Goal: Transaction & Acquisition: Download file/media

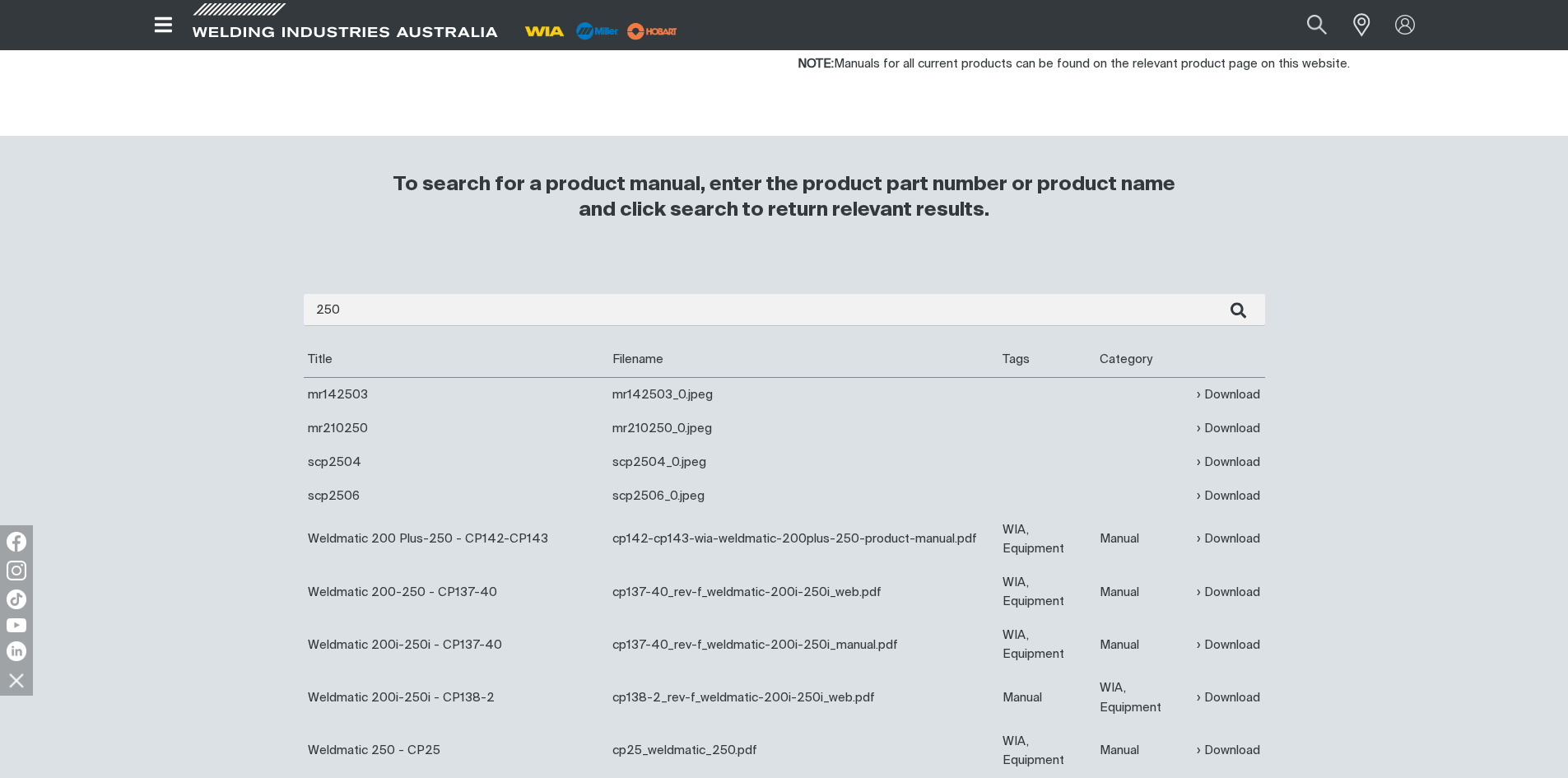
scroll to position [412, 0]
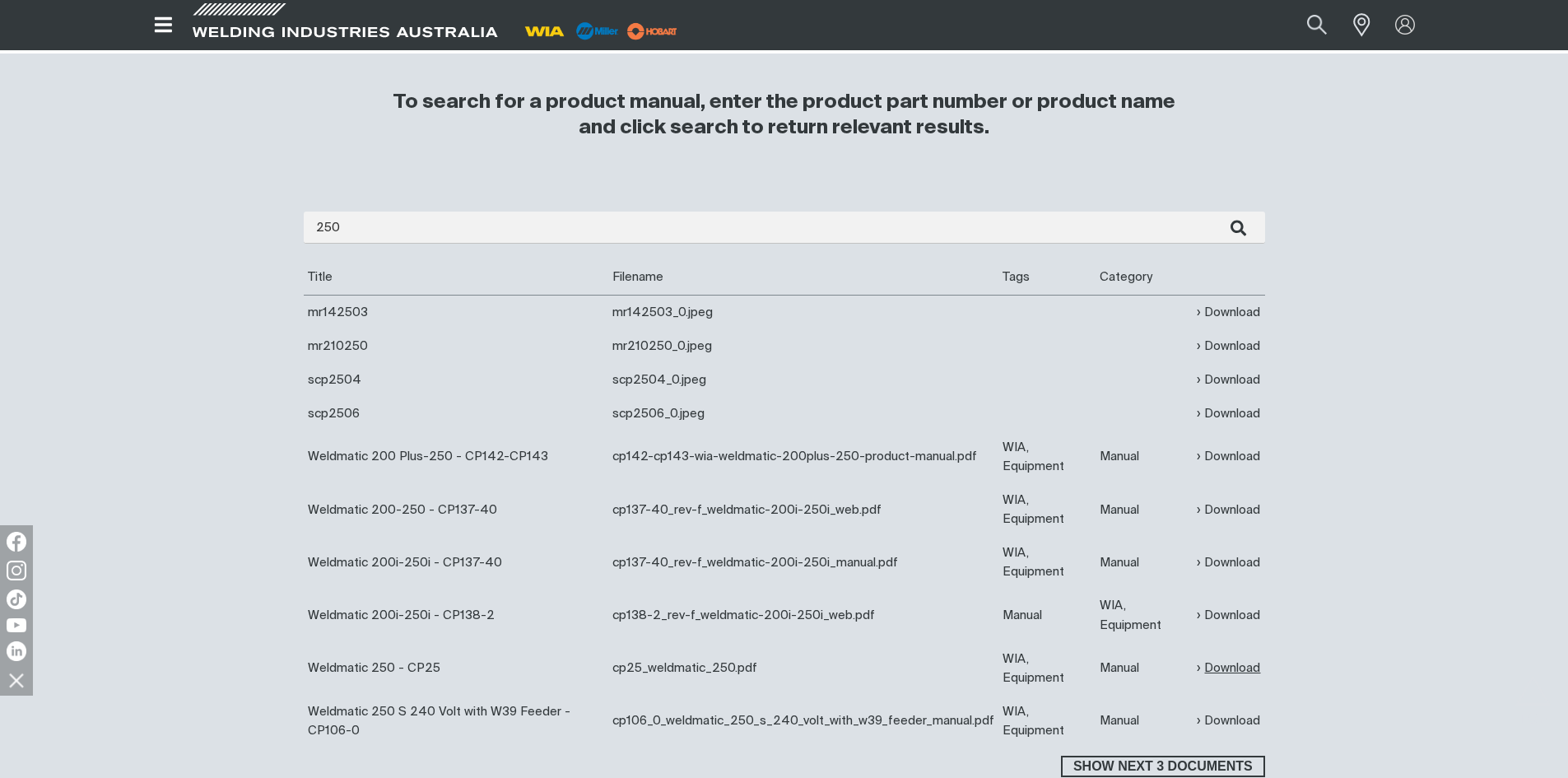
click at [1238, 666] on link "Download" at bounding box center [1229, 669] width 63 height 19
click at [1242, 721] on link "Download" at bounding box center [1229, 721] width 63 height 19
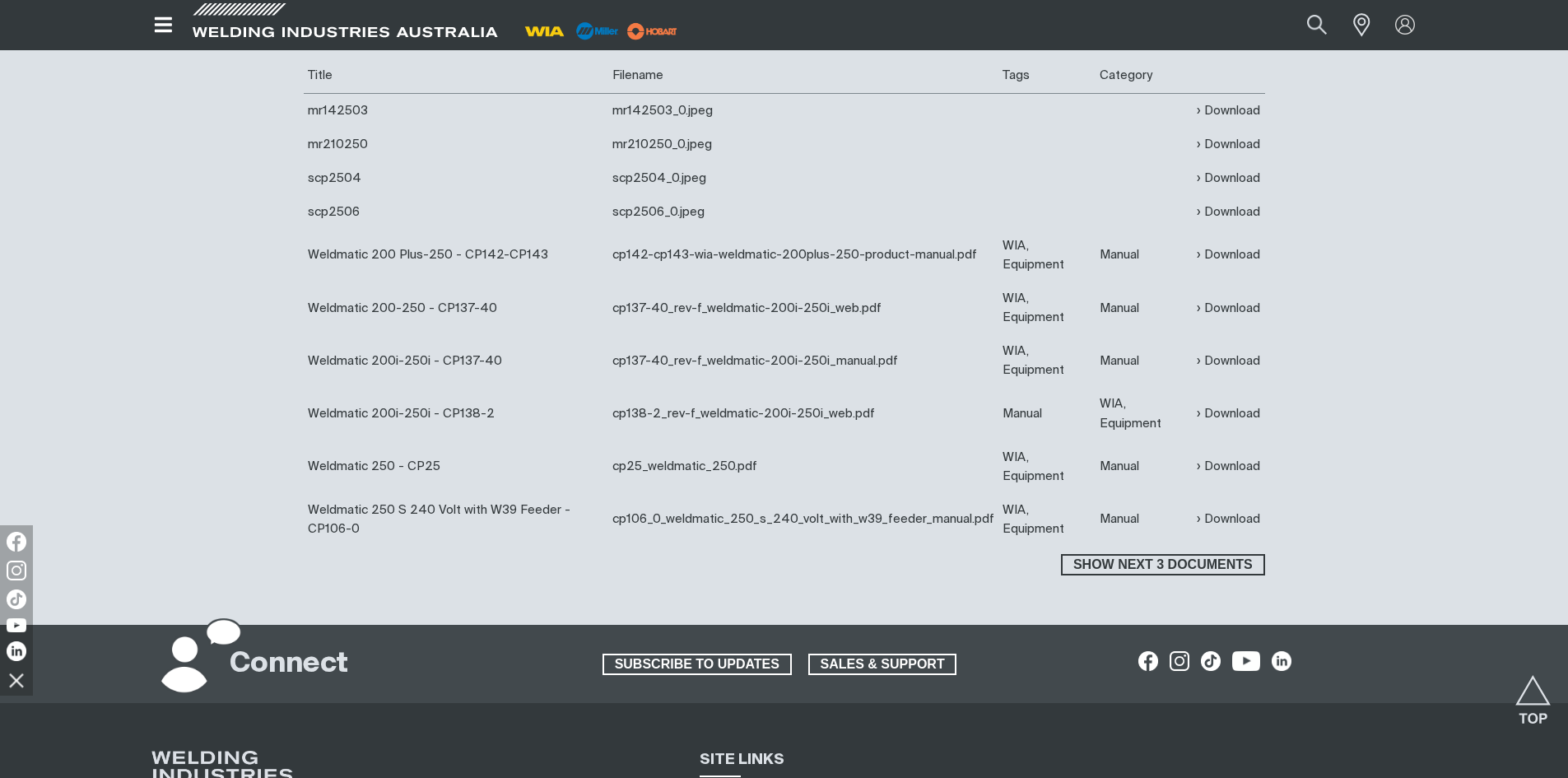
scroll to position [659, 0]
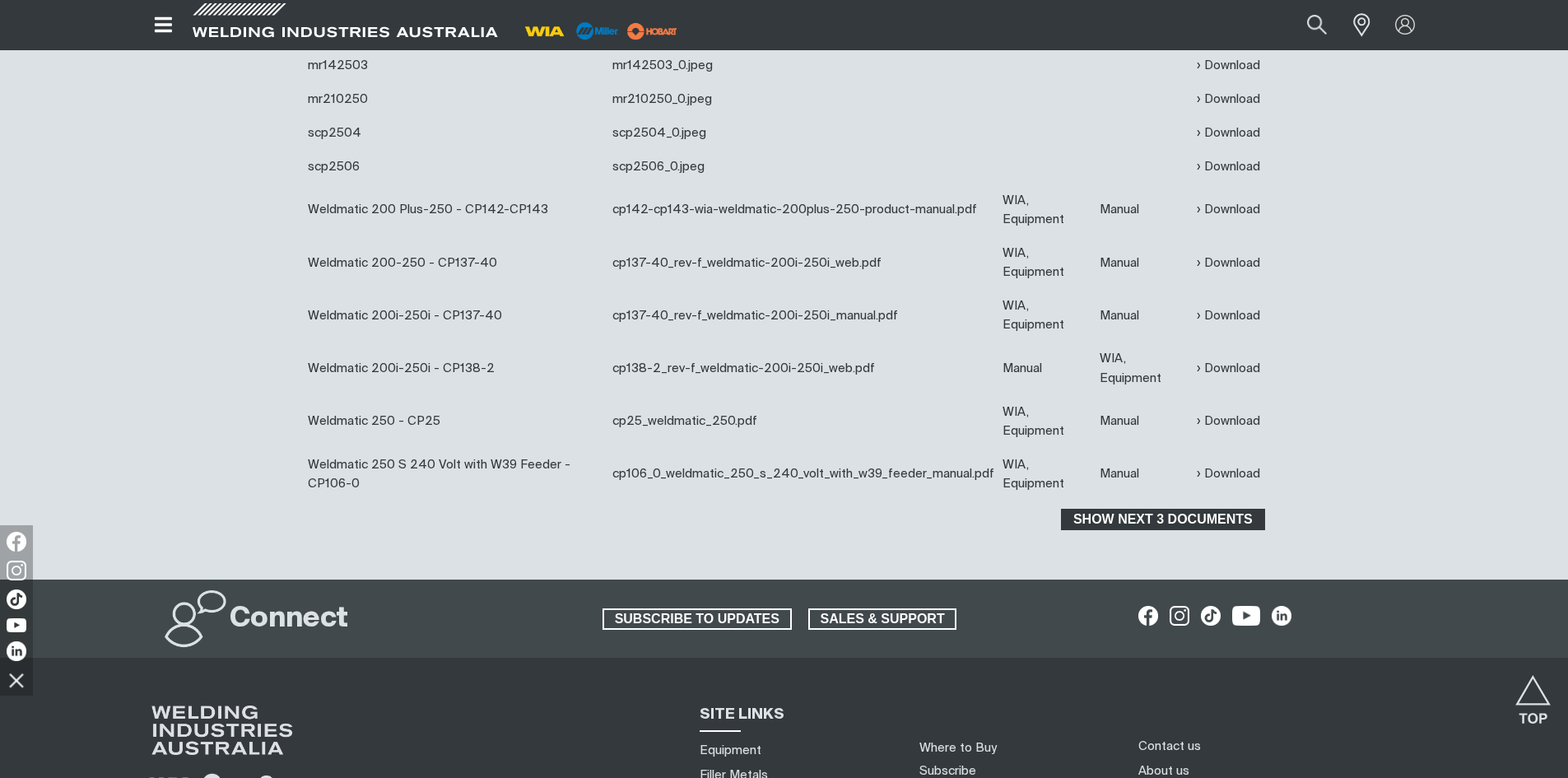
click at [1157, 520] on span "Show next 3 documents" at bounding box center [1162, 519] width 200 height 21
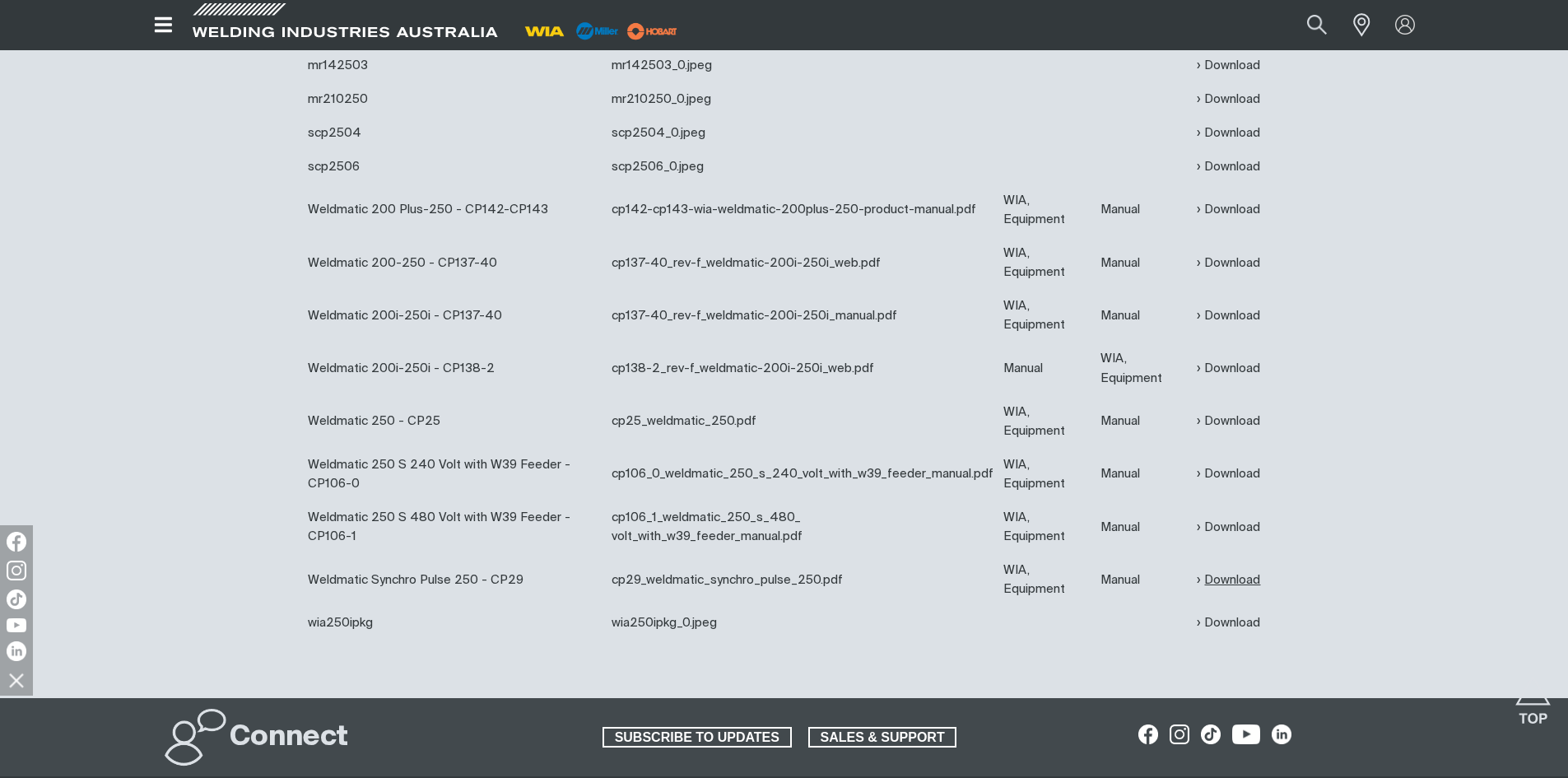
click at [1242, 577] on link "Download" at bounding box center [1229, 580] width 63 height 19
click at [1227, 581] on link "Download" at bounding box center [1229, 580] width 63 height 19
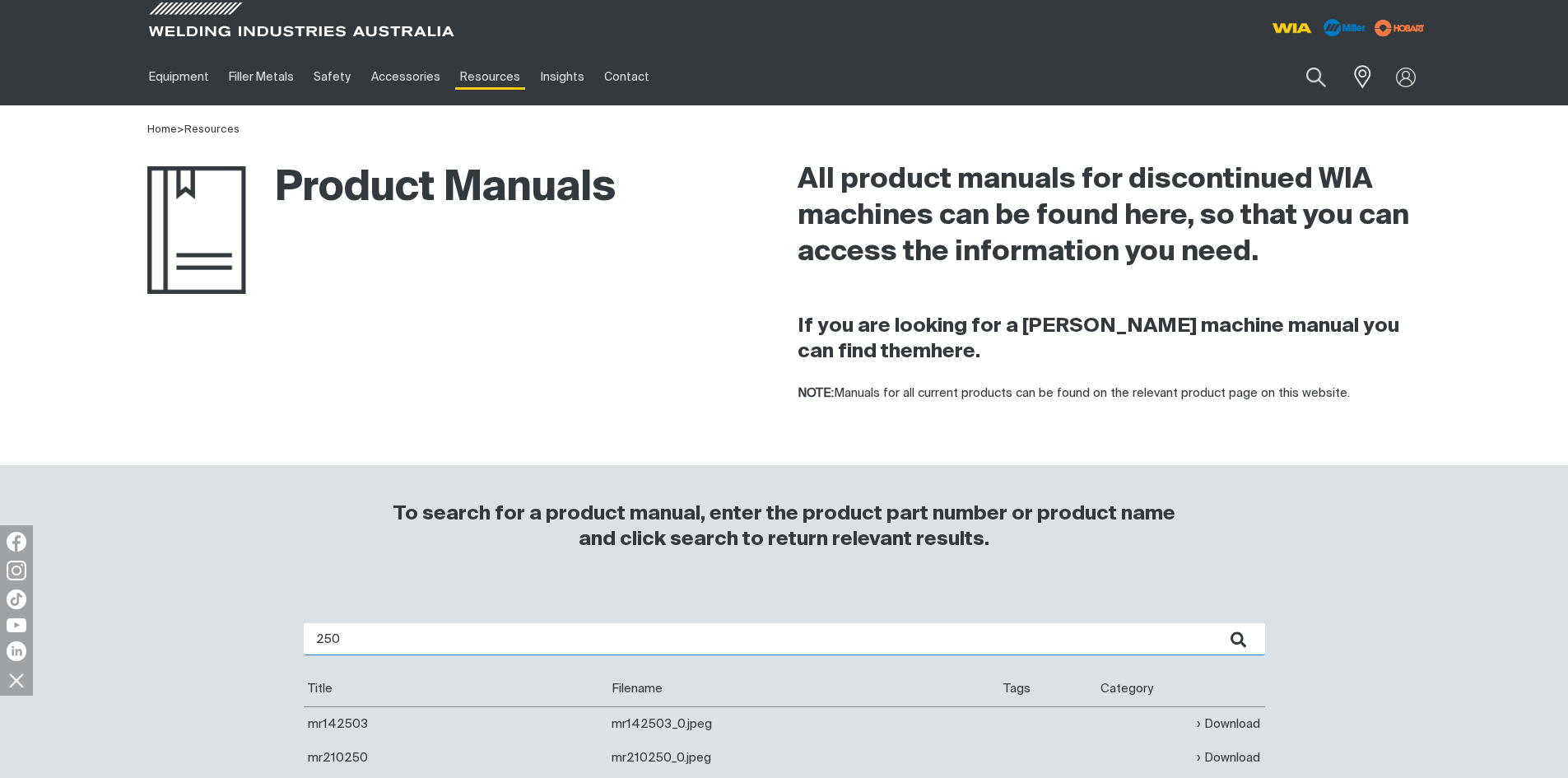
drag, startPoint x: 358, startPoint y: 631, endPoint x: 290, endPoint y: 647, distance: 69.9
type input "cp25"
click at [1213, 624] on button "submit" at bounding box center [1239, 639] width 52 height 32
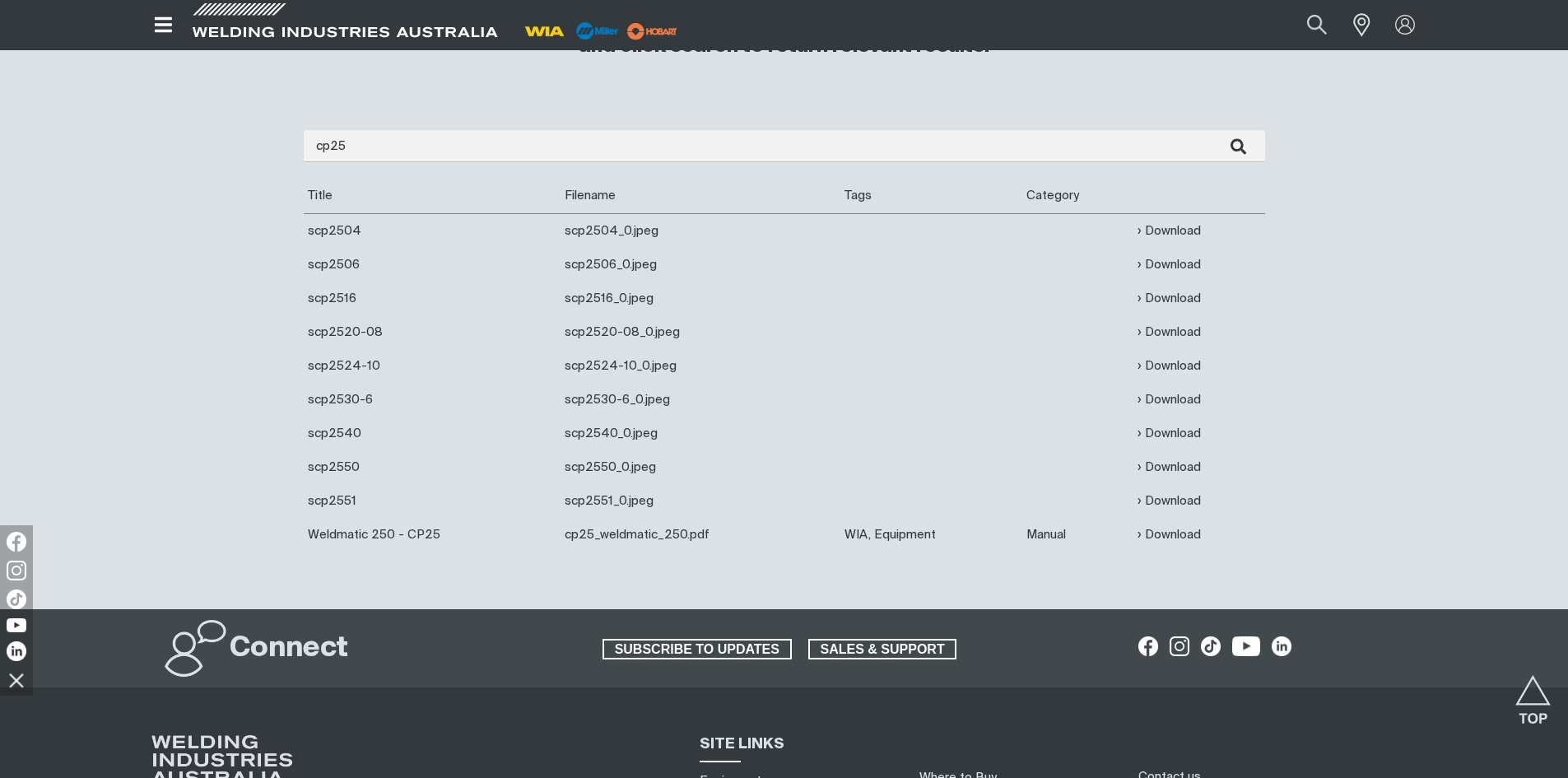
scroll to position [494, 0]
click at [1175, 531] on link "Download" at bounding box center [1169, 534] width 63 height 19
click at [1165, 531] on link "Download" at bounding box center [1169, 534] width 63 height 19
click at [1170, 532] on link "Download" at bounding box center [1169, 534] width 63 height 19
